Goal: Task Accomplishment & Management: Manage account settings

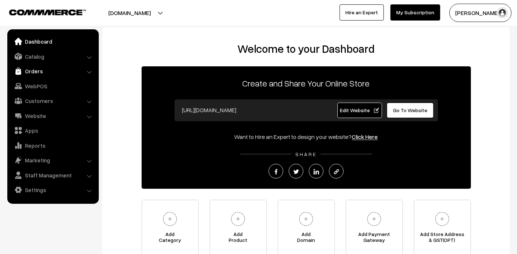
click at [32, 68] on link "Orders" at bounding box center [52, 70] width 87 height 13
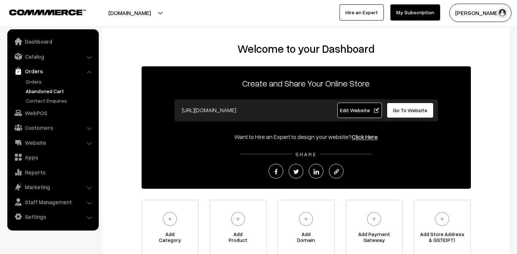
click at [32, 89] on link "Abandoned Cart" at bounding box center [60, 91] width 72 height 8
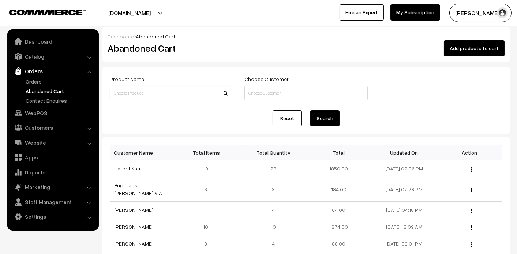
click at [145, 97] on input at bounding box center [172, 93] width 124 height 15
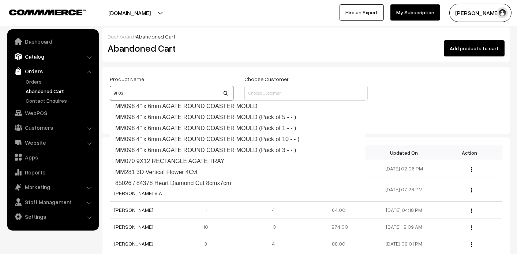
type input "81103"
click at [37, 53] on link "Catalog" at bounding box center [52, 56] width 87 height 13
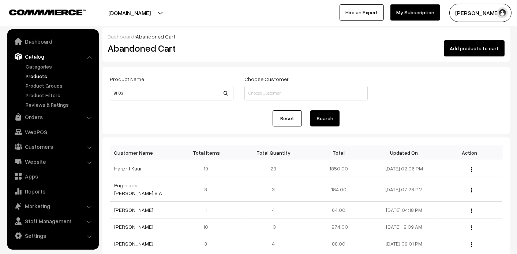
click at [36, 75] on link "Products" at bounding box center [60, 76] width 72 height 8
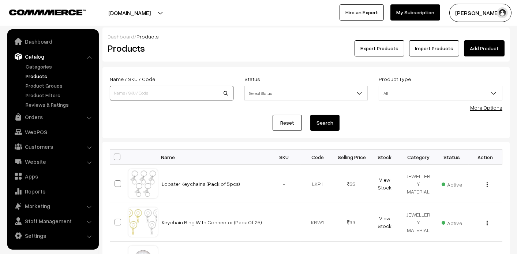
click at [158, 91] on input at bounding box center [172, 93] width 124 height 15
type input "81103"
type button "Search"
click at [326, 128] on button "Search" at bounding box center [324, 123] width 29 height 16
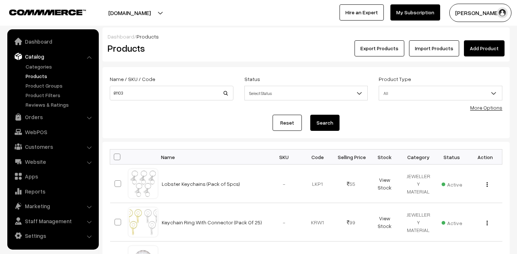
click at [326, 128] on button "Search" at bounding box center [324, 123] width 29 height 16
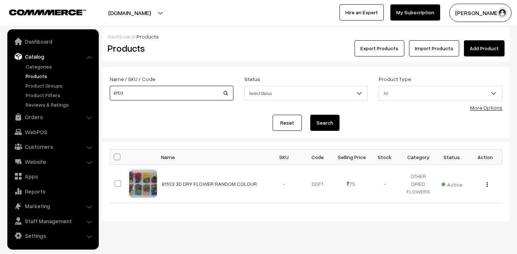
click at [151, 97] on input "81103" at bounding box center [172, 93] width 124 height 15
type input "OVAL"
click at [310, 115] on button "Search" at bounding box center [324, 123] width 29 height 16
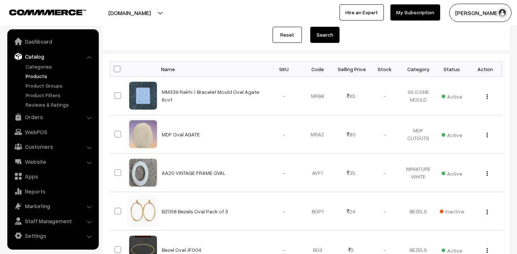
scroll to position [37, 0]
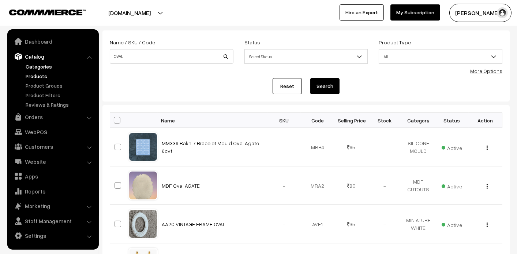
click at [34, 65] on link "Categories" at bounding box center [60, 67] width 72 height 8
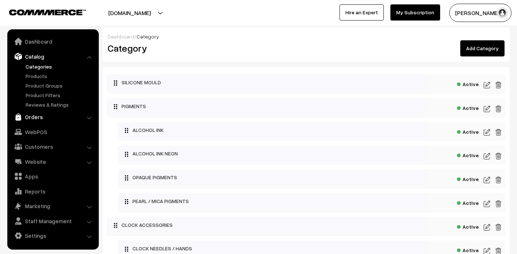
click at [53, 112] on link "Orders" at bounding box center [52, 116] width 87 height 13
click at [53, 125] on link "WebPOS" at bounding box center [52, 131] width 87 height 13
click at [53, 155] on link "Website" at bounding box center [52, 161] width 87 height 13
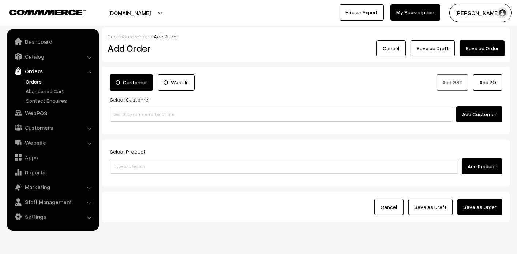
click at [38, 82] on link "Orders" at bounding box center [60, 82] width 72 height 8
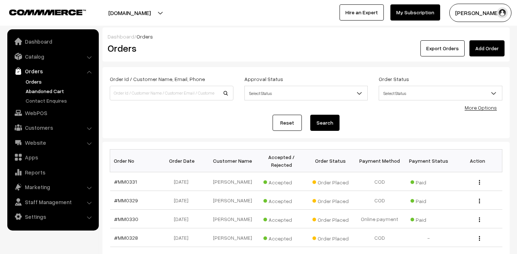
click at [42, 88] on link "Abandoned Cart" at bounding box center [60, 91] width 72 height 8
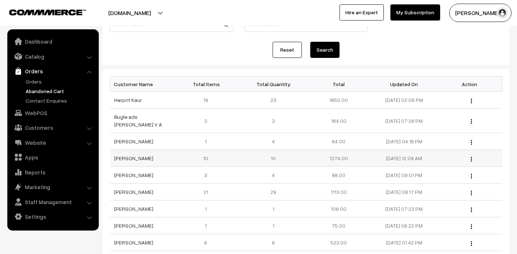
scroll to position [109, 0]
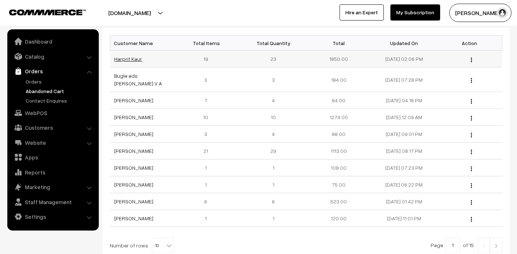
click at [133, 59] on link "Harprit Kaur" at bounding box center [129, 59] width 28 height 6
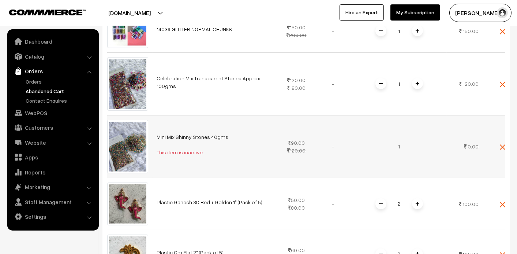
scroll to position [549, 0]
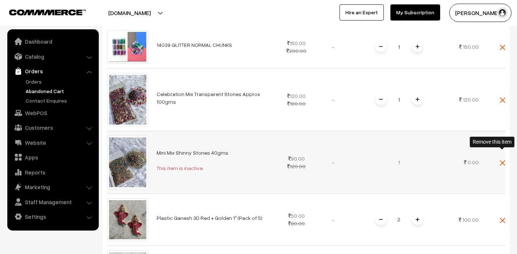
click at [502, 160] on img at bounding box center [502, 162] width 5 height 5
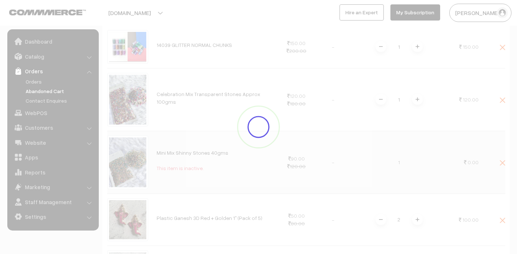
click at [502, 151] on div at bounding box center [258, 126] width 517 height 57
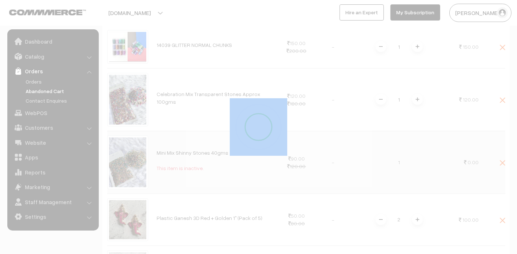
click at [502, 151] on div at bounding box center [258, 126] width 517 height 57
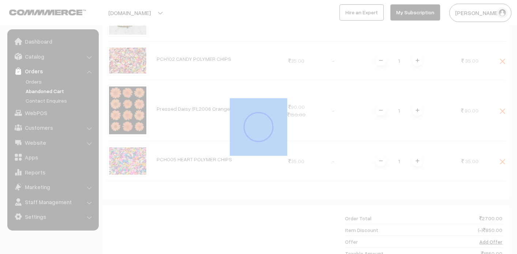
scroll to position [1171, 0]
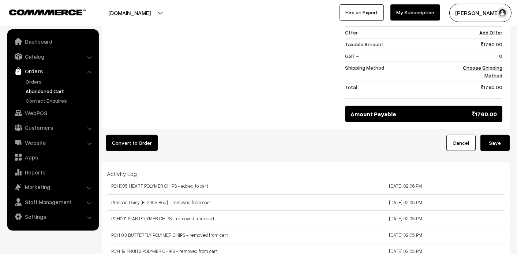
click at [503, 135] on button "Save" at bounding box center [495, 143] width 29 height 16
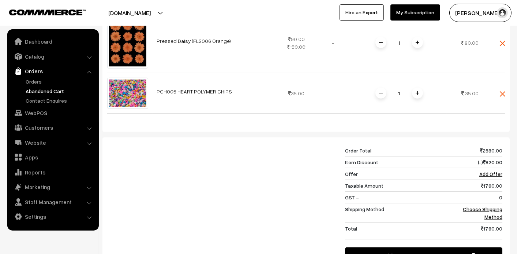
scroll to position [988, 0]
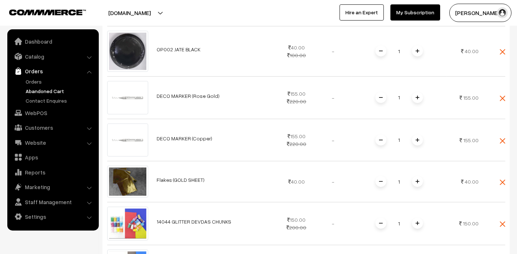
scroll to position [146, 0]
